Goal: Task Accomplishment & Management: Use online tool/utility

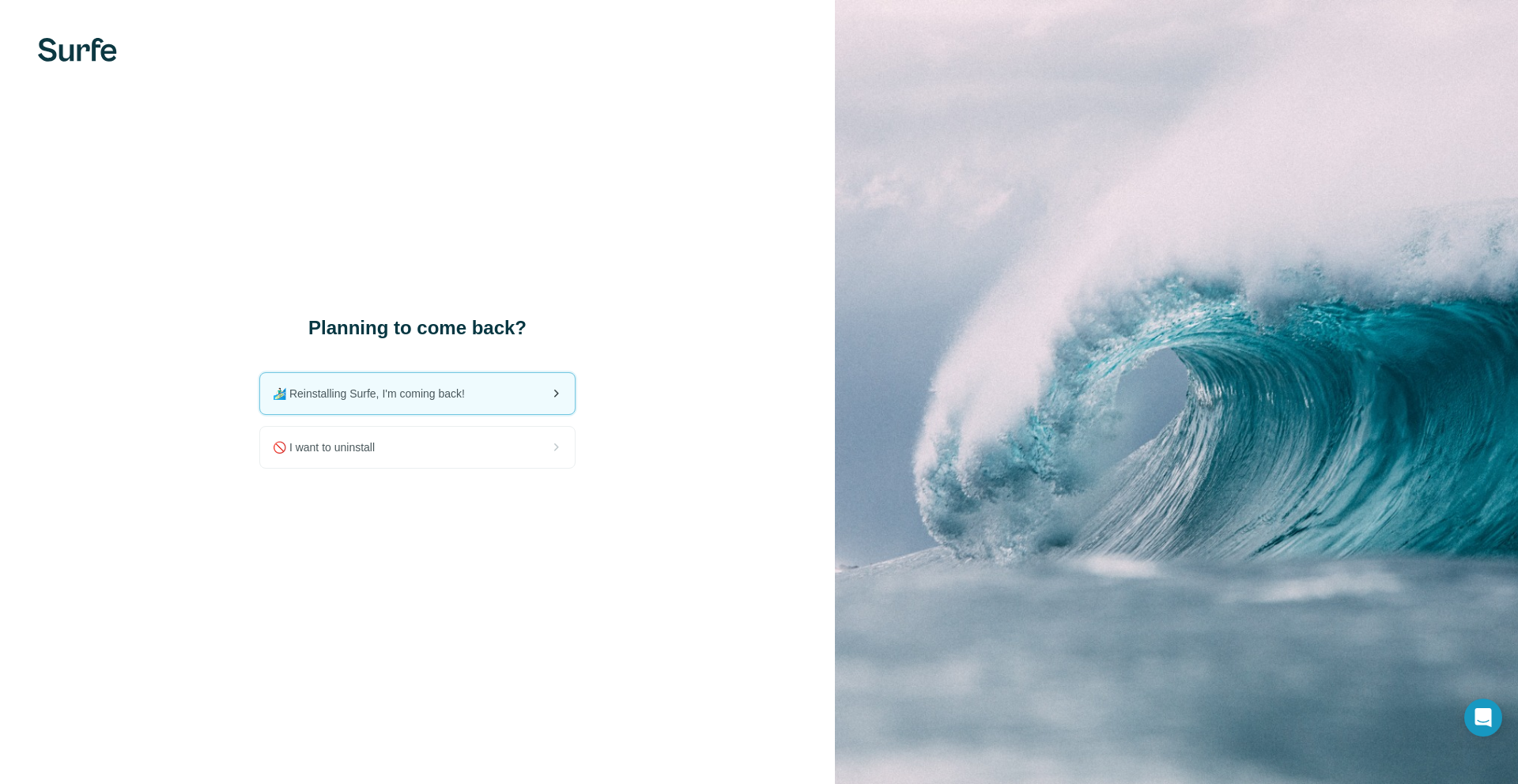
click at [462, 404] on div "🏄🏻‍♂️ Reinstalling Surfe, I'm coming back!" at bounding box center [416, 392] width 314 height 41
